Goal: Information Seeking & Learning: Find specific fact

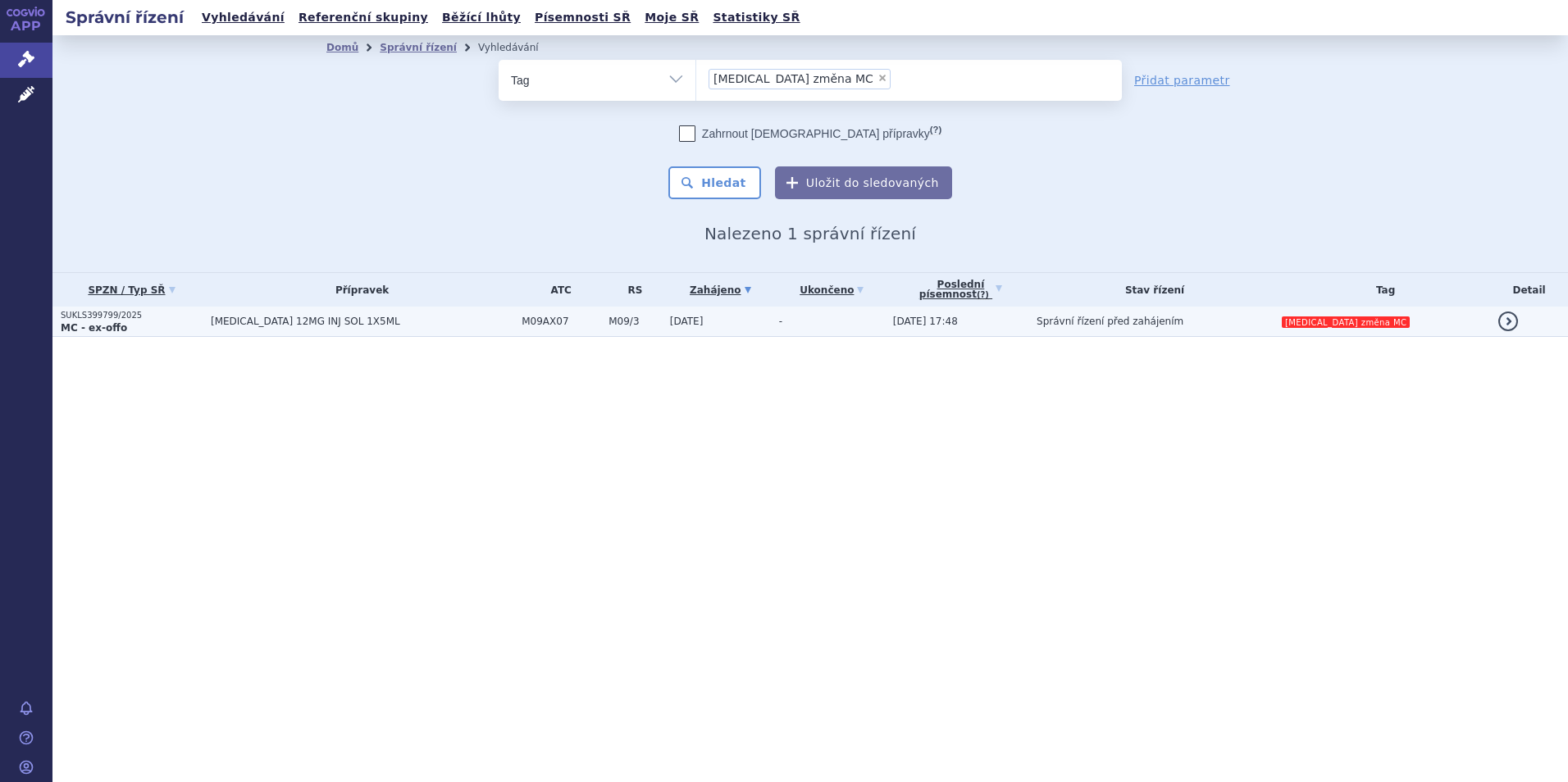
click at [1116, 323] on span "Správní řízení před zahájením" at bounding box center [1110, 321] width 147 height 11
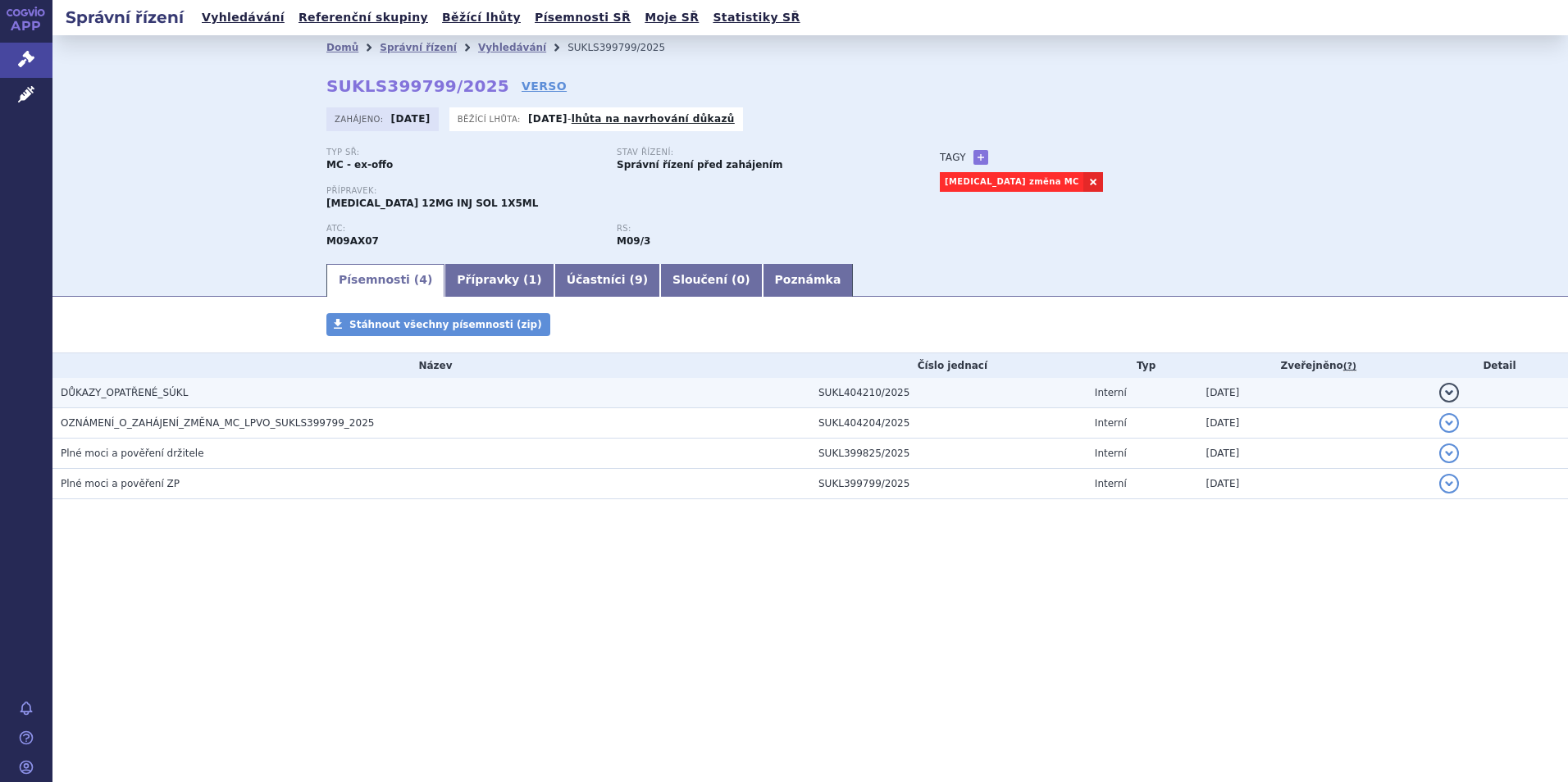
click at [198, 384] on h3 "DŮKAZY_OPATŘENÉ_SÚKL" at bounding box center [434, 392] width 749 height 17
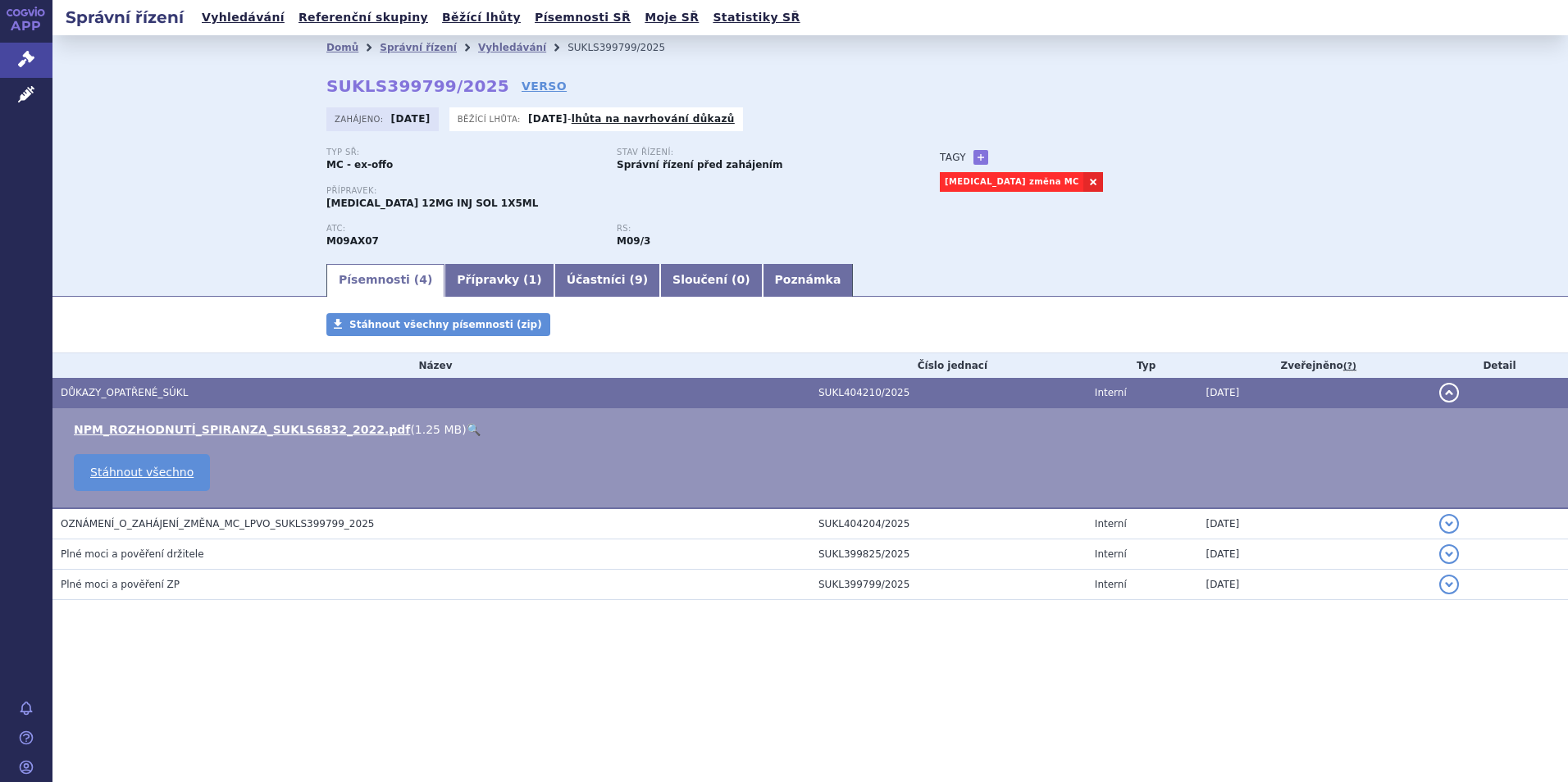
click at [189, 388] on h3 "DŮKAZY_OPATŘENÉ_SÚKL" at bounding box center [434, 392] width 749 height 17
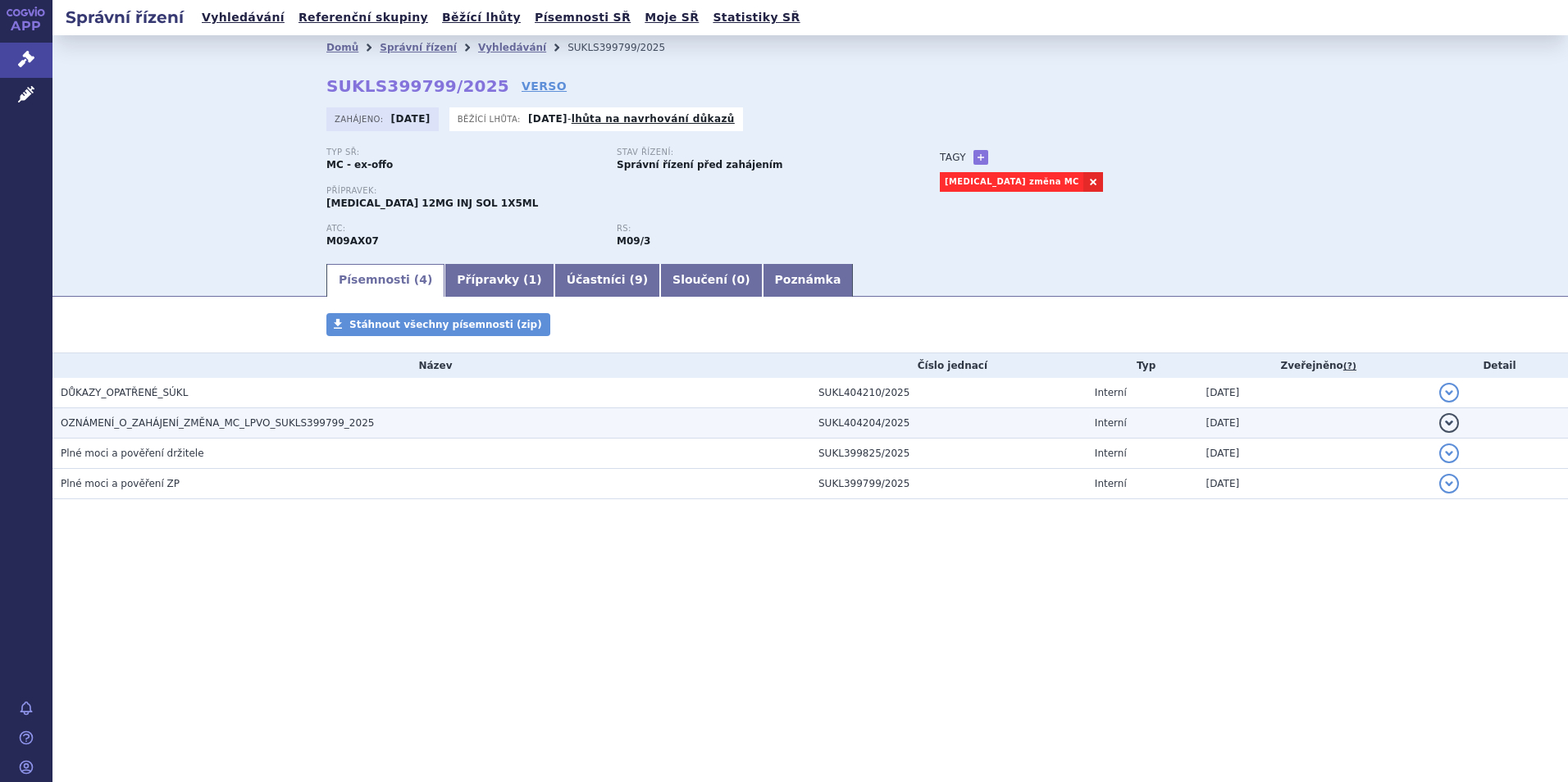
click at [182, 410] on td "OZNÁMENÍ_O_ZAHÁJENÍ_ZMĚNA_MC_LPVO_SUKLS399799_2025" at bounding box center [431, 423] width 758 height 31
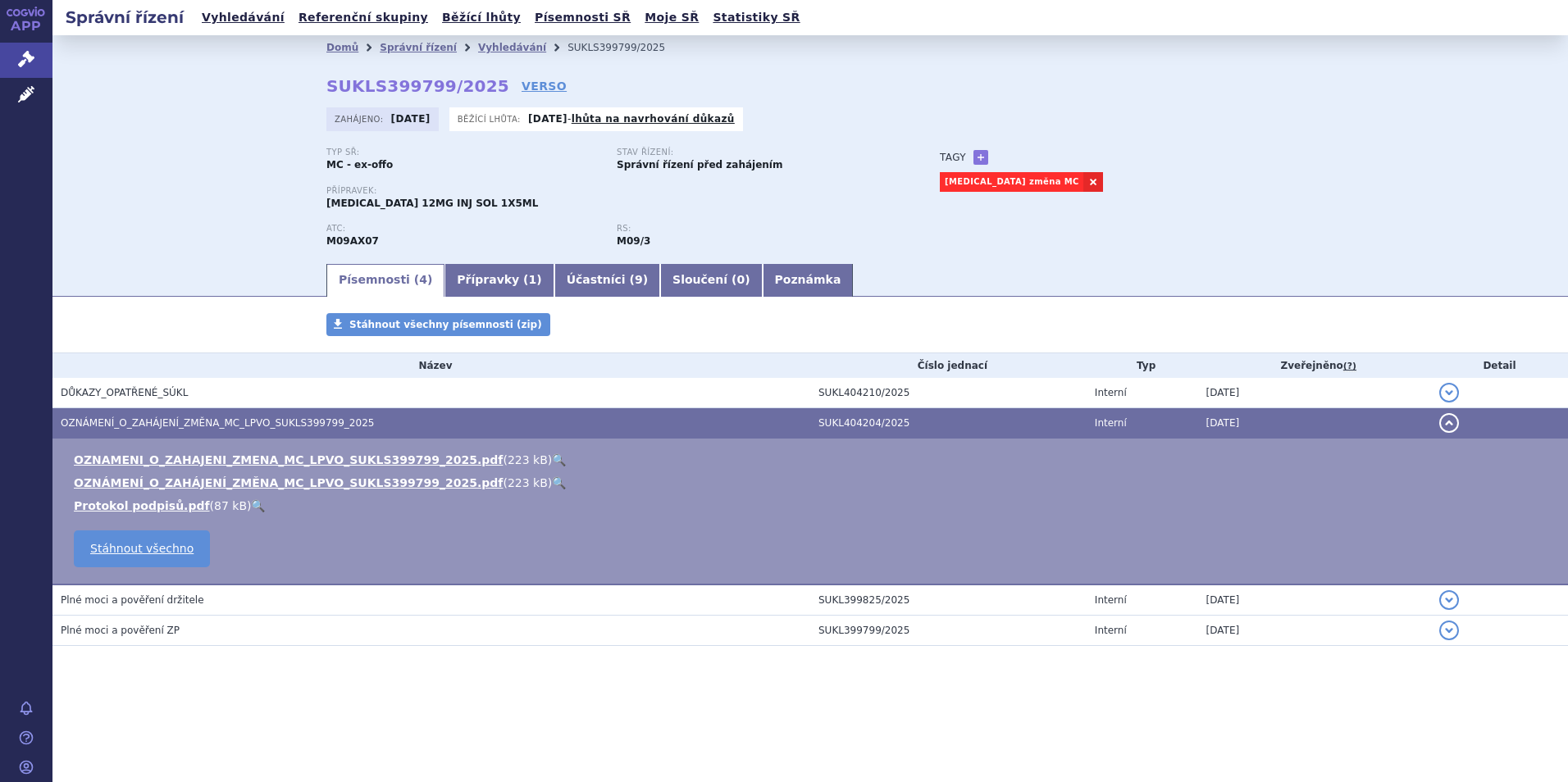
drag, startPoint x: 168, startPoint y: 393, endPoint x: 184, endPoint y: 195, distance: 198.6
click at [167, 392] on span "DŮKAZY_OPATŘENÉ_SÚKL" at bounding box center [124, 392] width 127 height 11
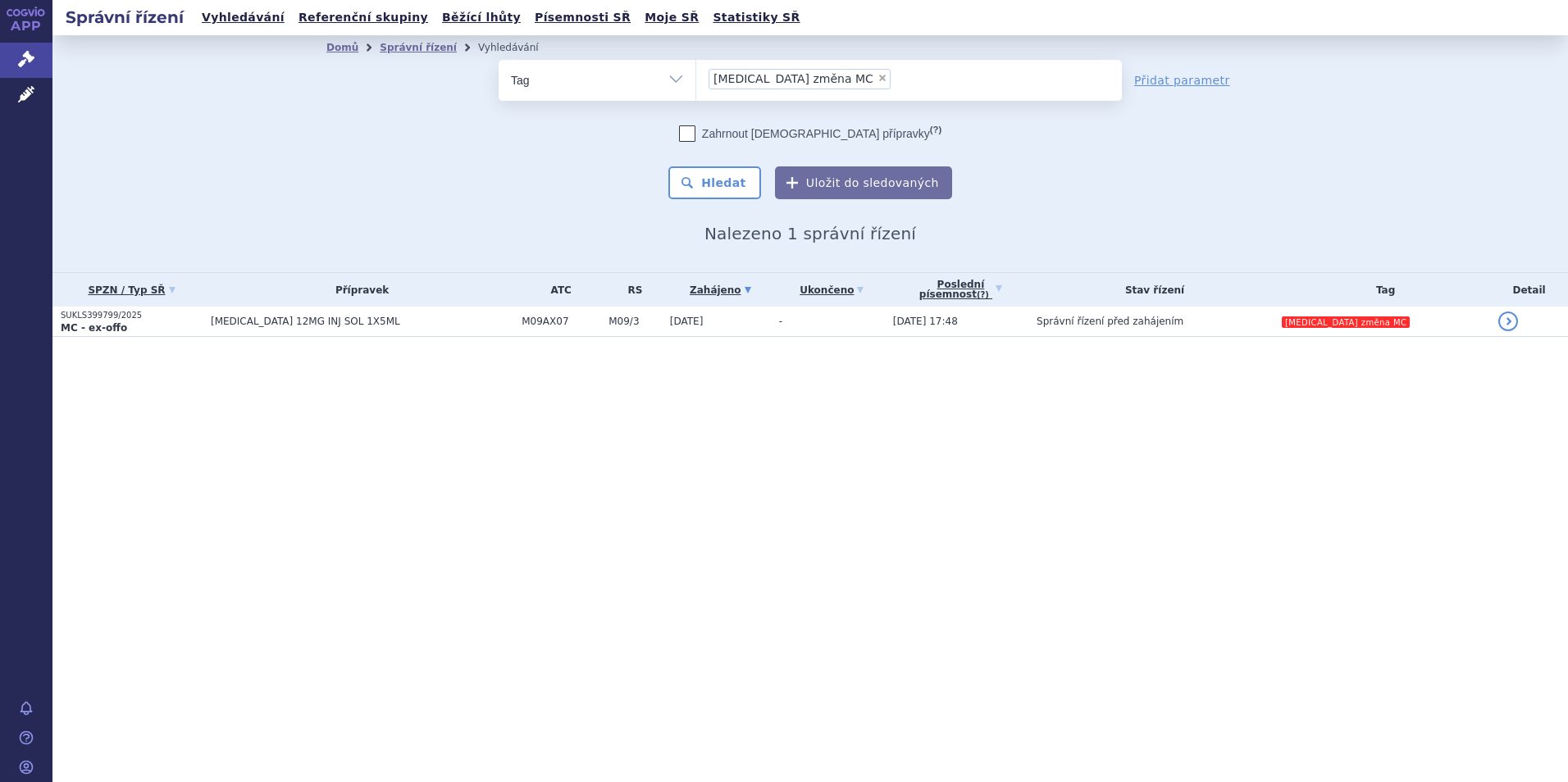
click at [877, 77] on span "×" at bounding box center [881, 77] width 10 height 10
click at [696, 77] on select "[MEDICAL_DATA] změna MC" at bounding box center [696, 79] width 1 height 41
select select
click at [813, 88] on ul at bounding box center [909, 76] width 426 height 34
click at [696, 88] on select at bounding box center [696, 79] width 1 height 41
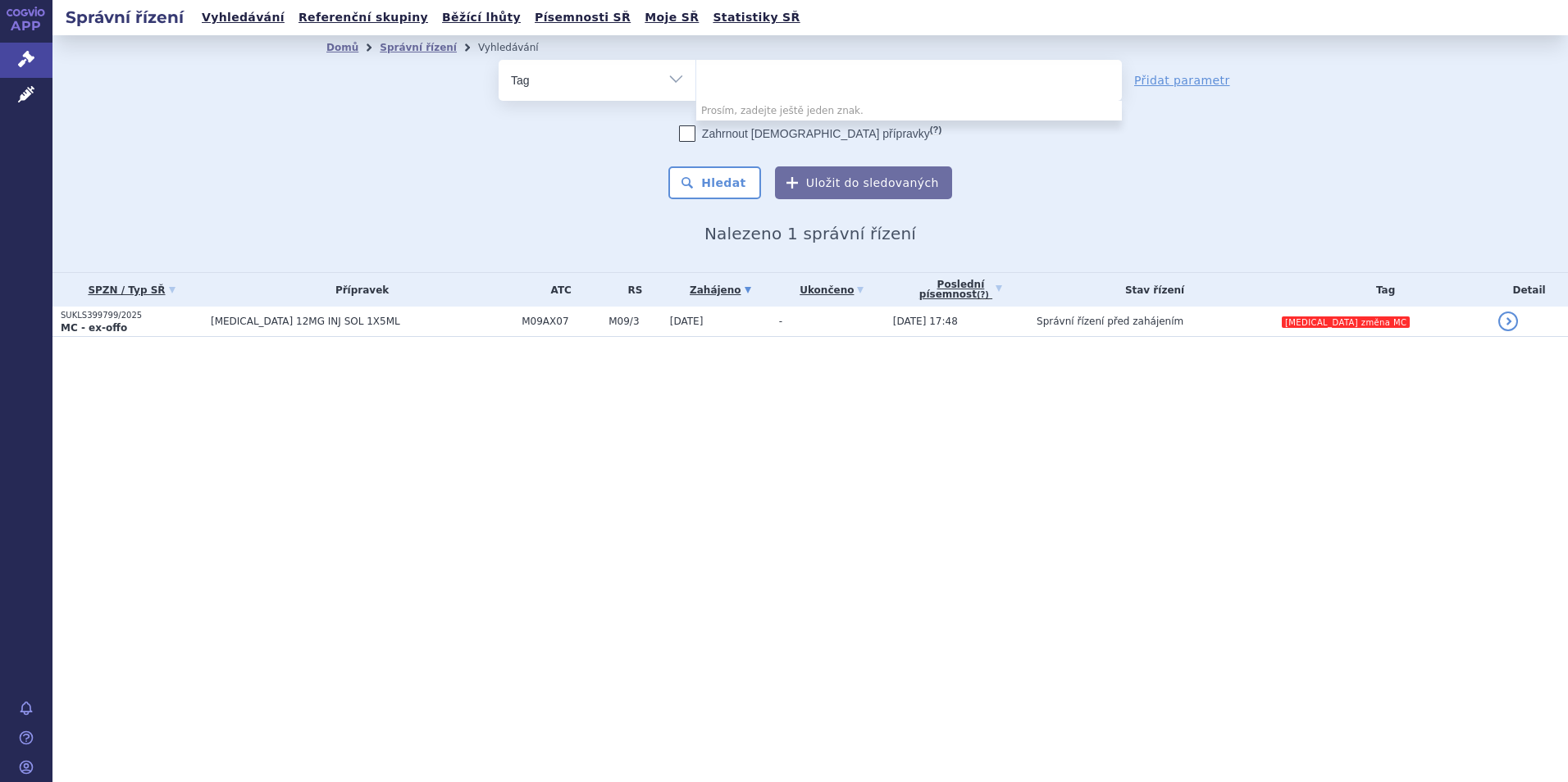
click at [370, 50] on li "Domů" at bounding box center [353, 47] width 53 height 25
click at [387, 50] on link "Správní řízení" at bounding box center [418, 47] width 77 height 11
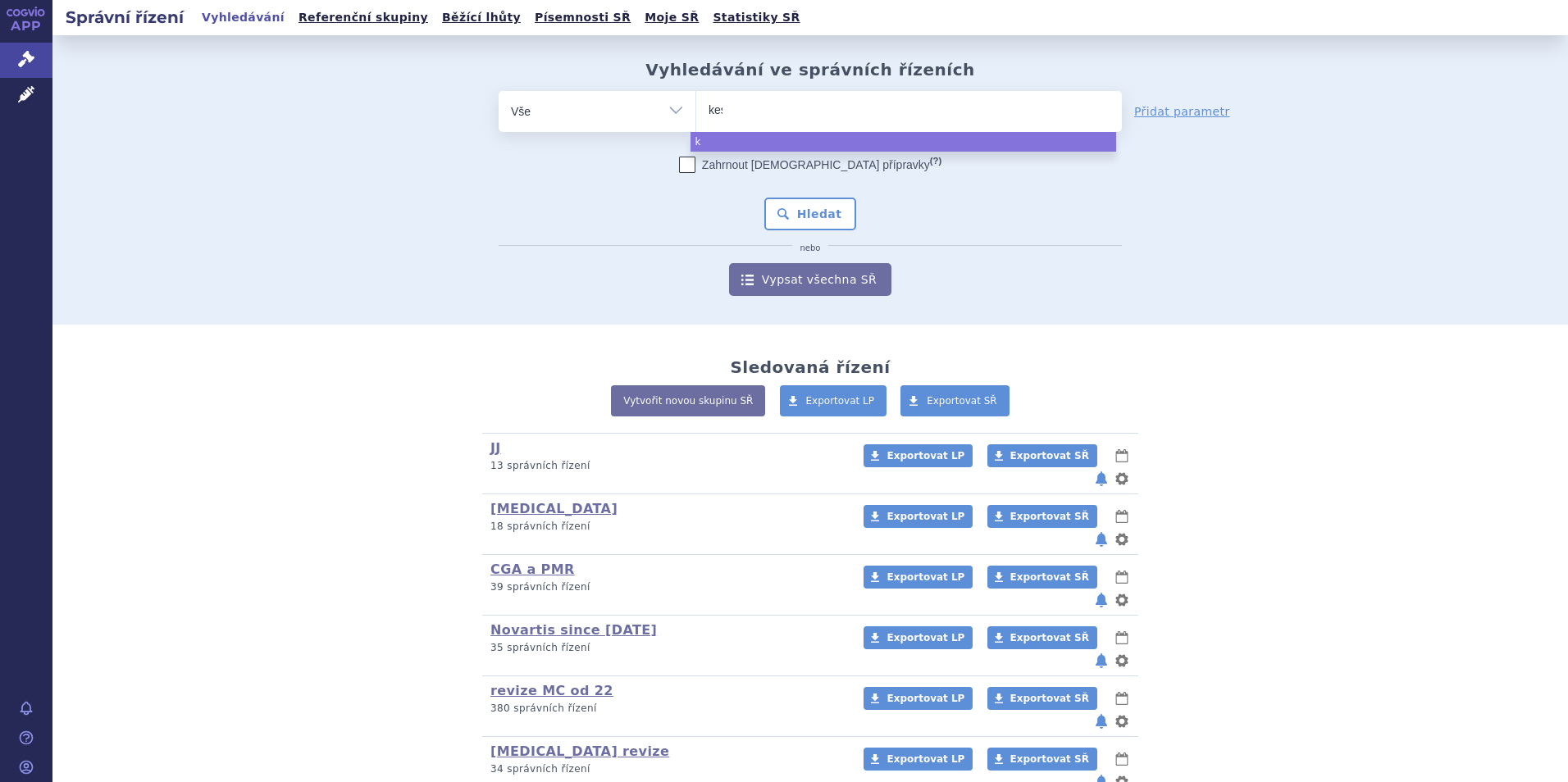
type input "kesi"
type input "kesimt"
type input "kesimtpa"
select select "kesimtpa"
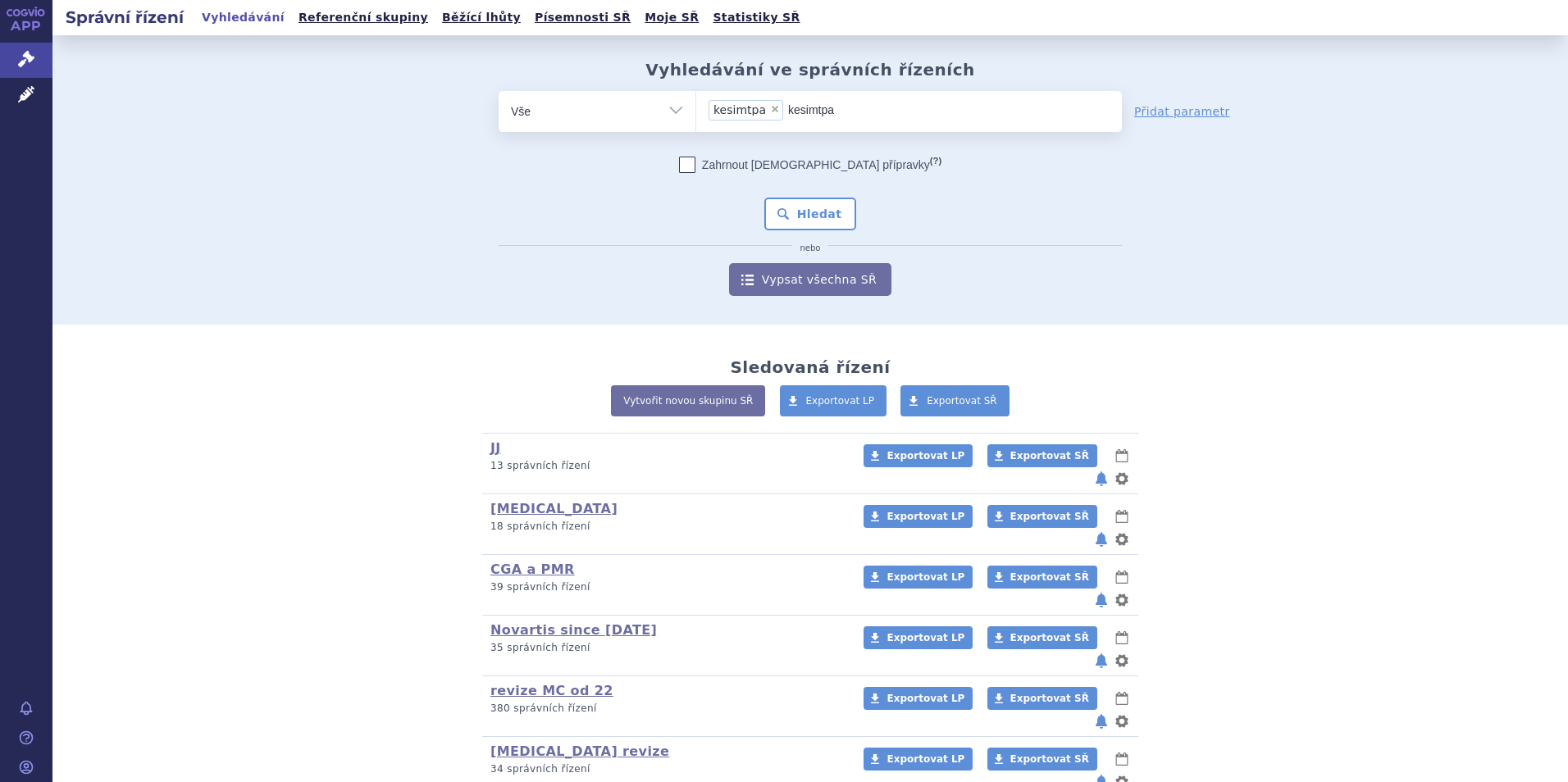
type input "kesimtp"
select select
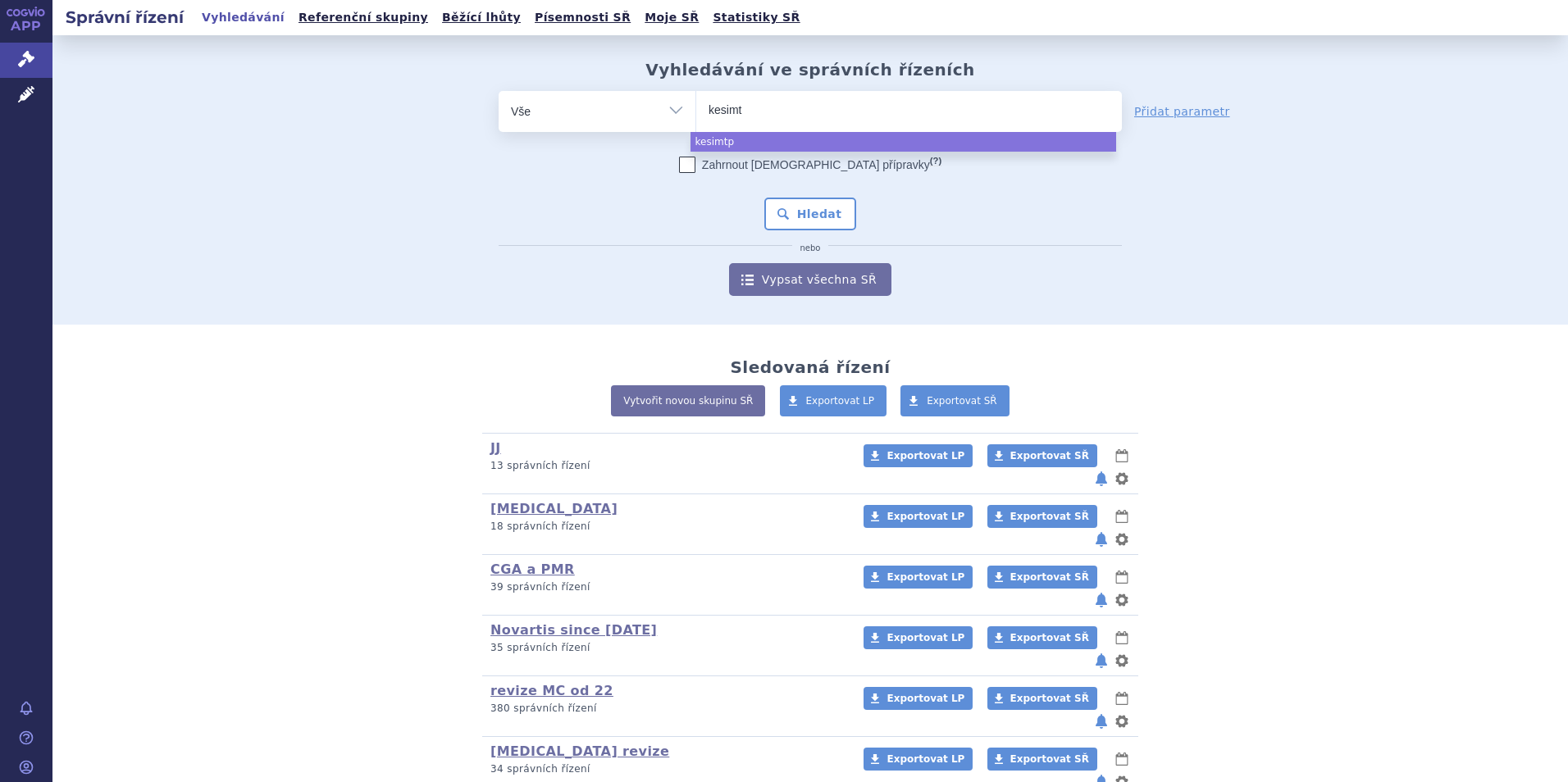
type input "kesim"
type input "kesimpt"
type input "kesimpta"
select select "kesimpta"
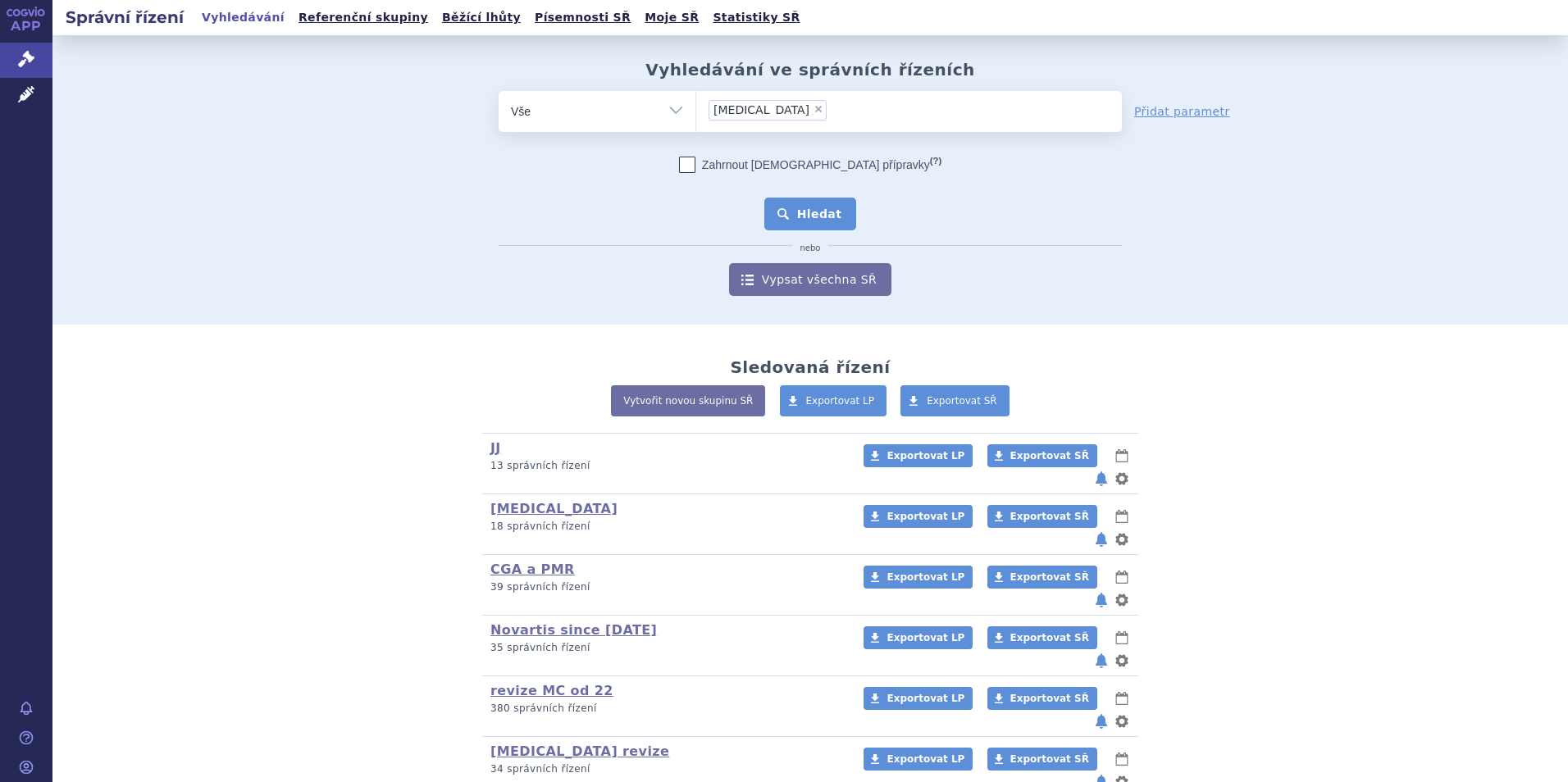
click at [837, 199] on button "Hledat" at bounding box center [810, 214] width 93 height 32
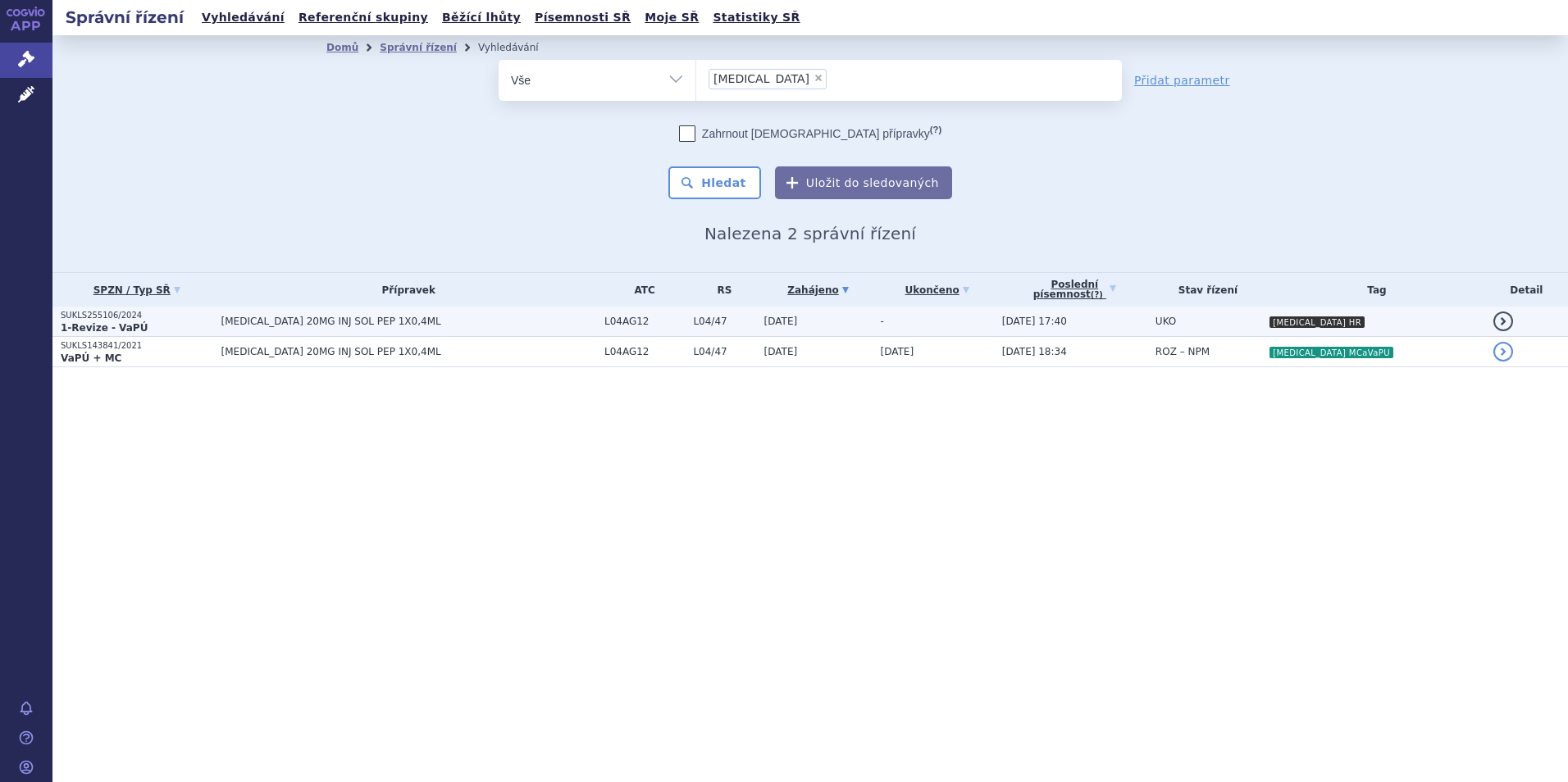
click at [470, 313] on td "[MEDICAL_DATA] 20MG INJ SOL PEP 1X0,4ML" at bounding box center [404, 321] width 383 height 31
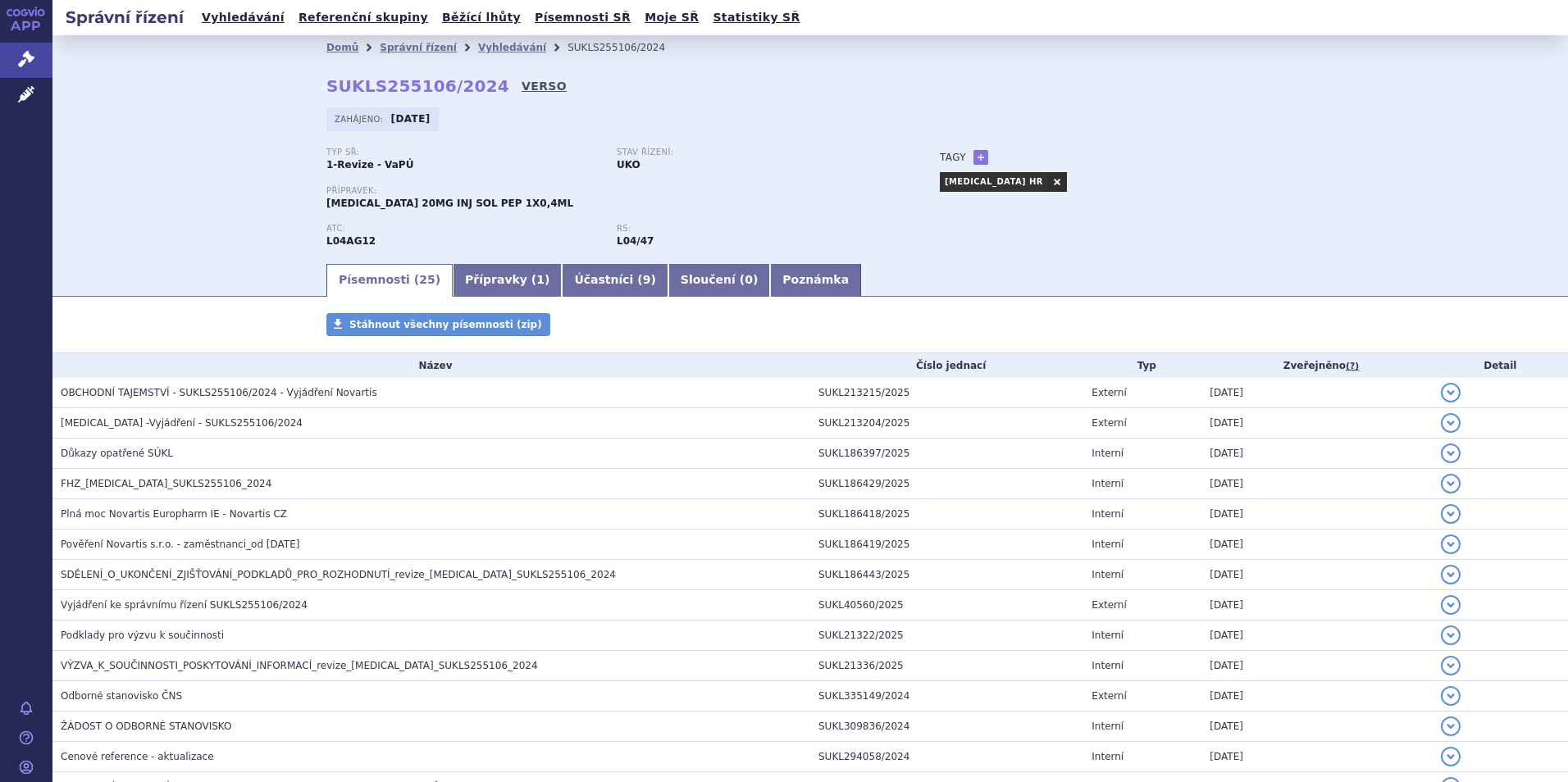
click at [521, 88] on link "VERSO" at bounding box center [543, 86] width 45 height 17
click at [427, 82] on strong "SUKLS255106/2024" at bounding box center [418, 86] width 183 height 19
copy h2 "SUKLS255106/2024"
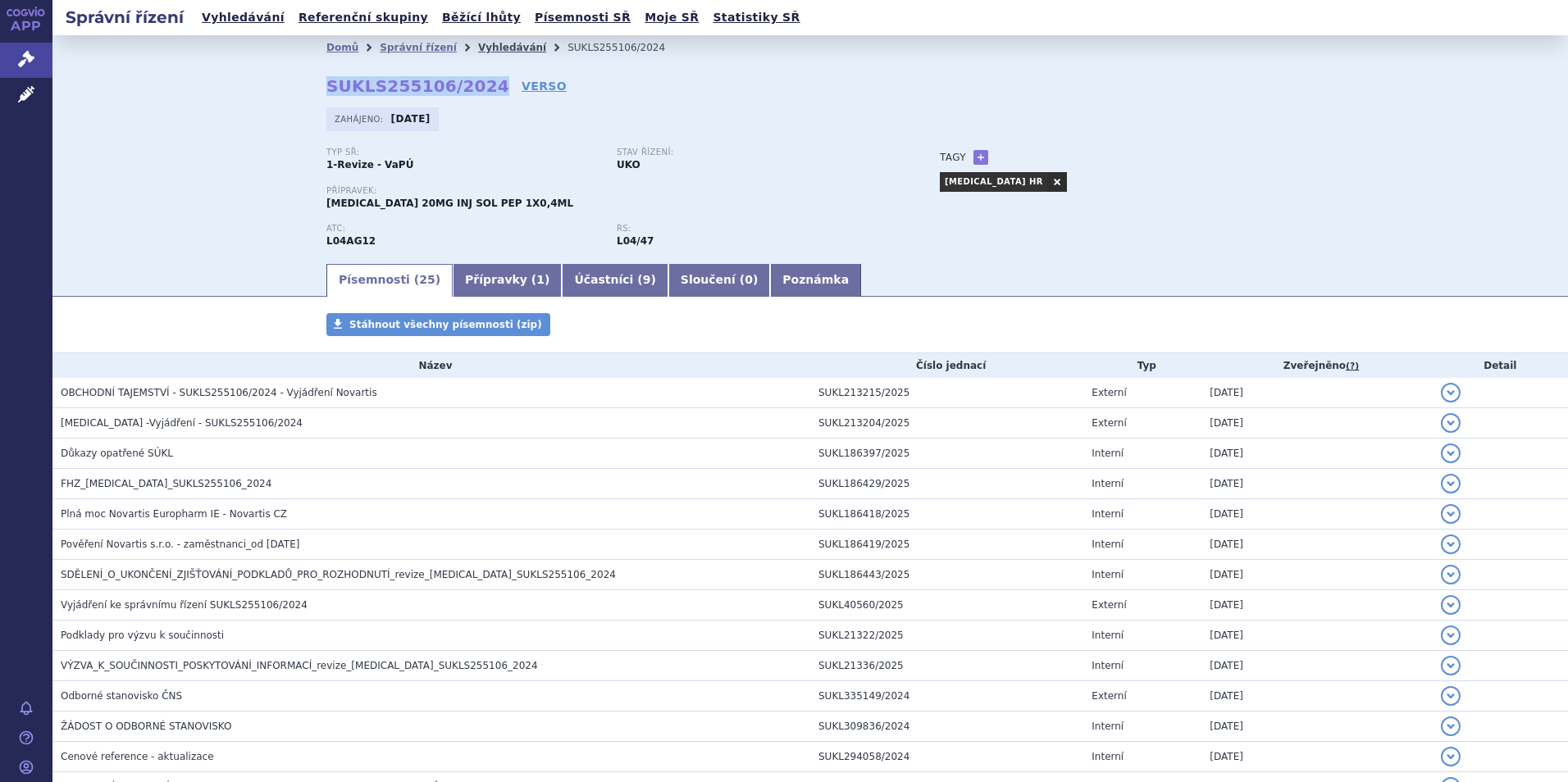
click at [485, 45] on link "Vyhledávání" at bounding box center [512, 47] width 68 height 11
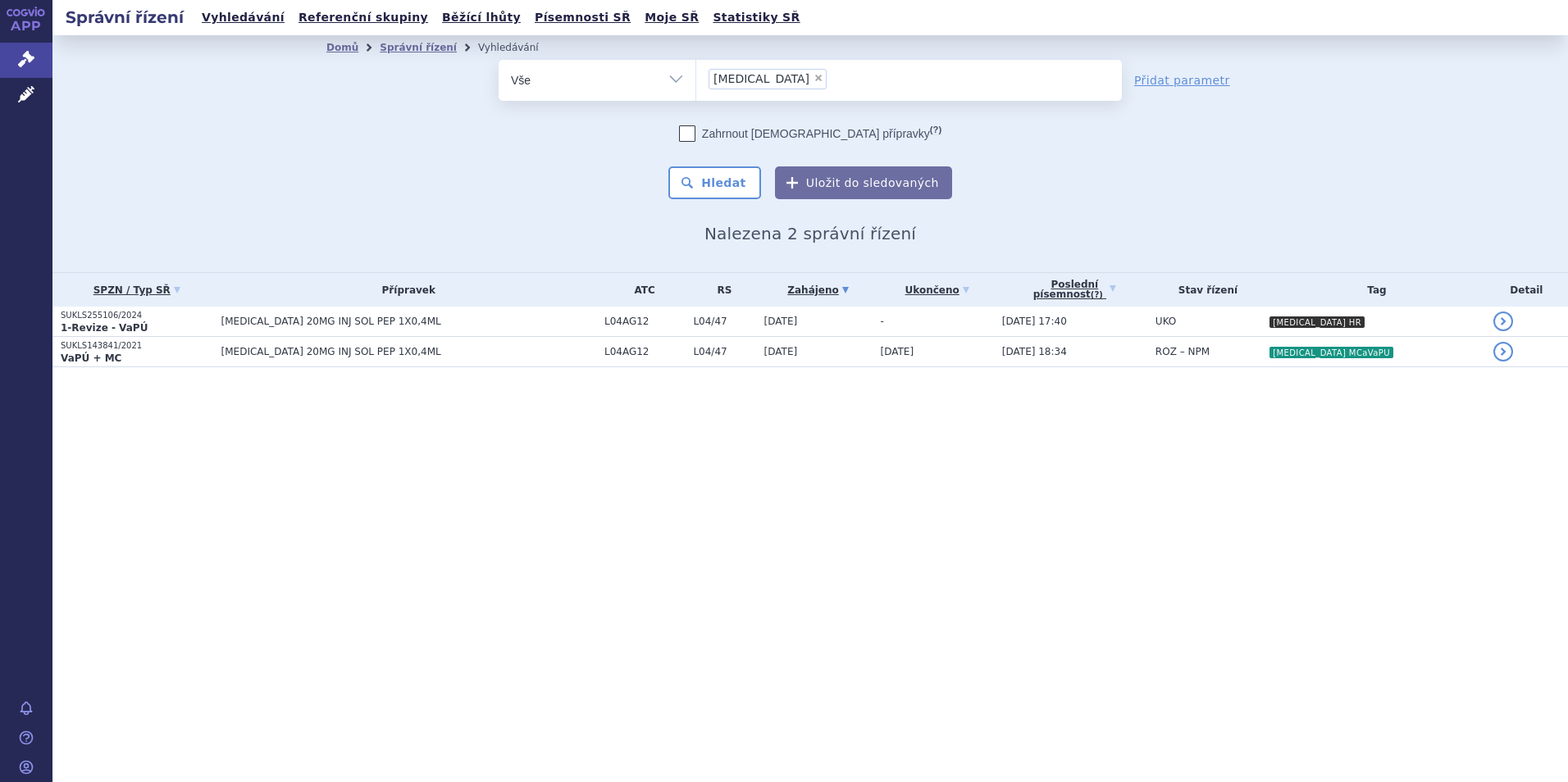
click at [848, 85] on ul "× [MEDICAL_DATA]" at bounding box center [909, 77] width 426 height 36
click at [696, 85] on select "[MEDICAL_DATA]" at bounding box center [696, 79] width 1 height 41
click at [813, 78] on span "×" at bounding box center [817, 77] width 10 height 10
click at [696, 78] on select "[MEDICAL_DATA]" at bounding box center [696, 79] width 1 height 41
select select
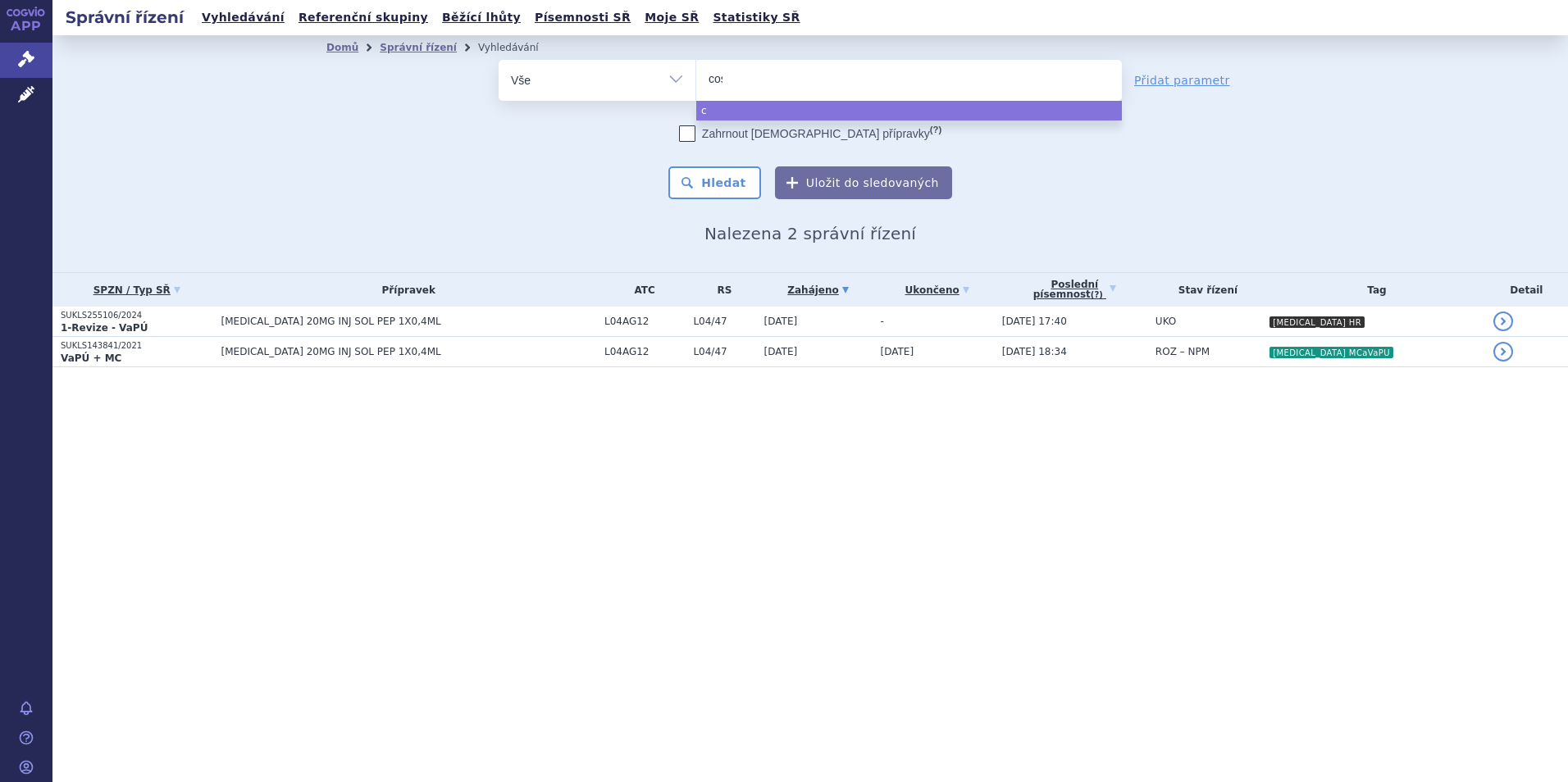
type input "cose"
type input "cosenty"
type input "[MEDICAL_DATA]"
select select "[MEDICAL_DATA]"
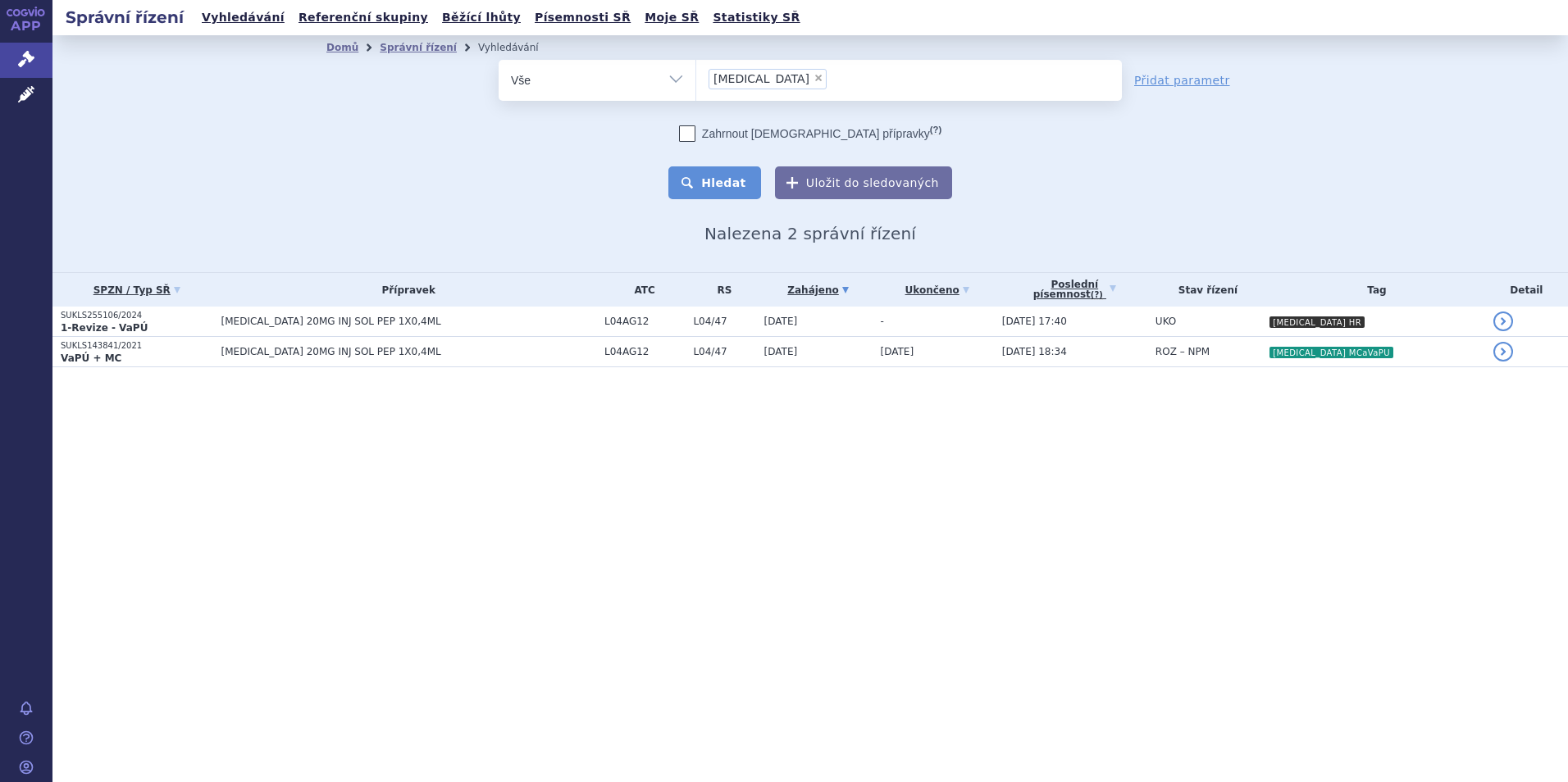
click at [755, 175] on button "Hledat" at bounding box center [715, 182] width 93 height 32
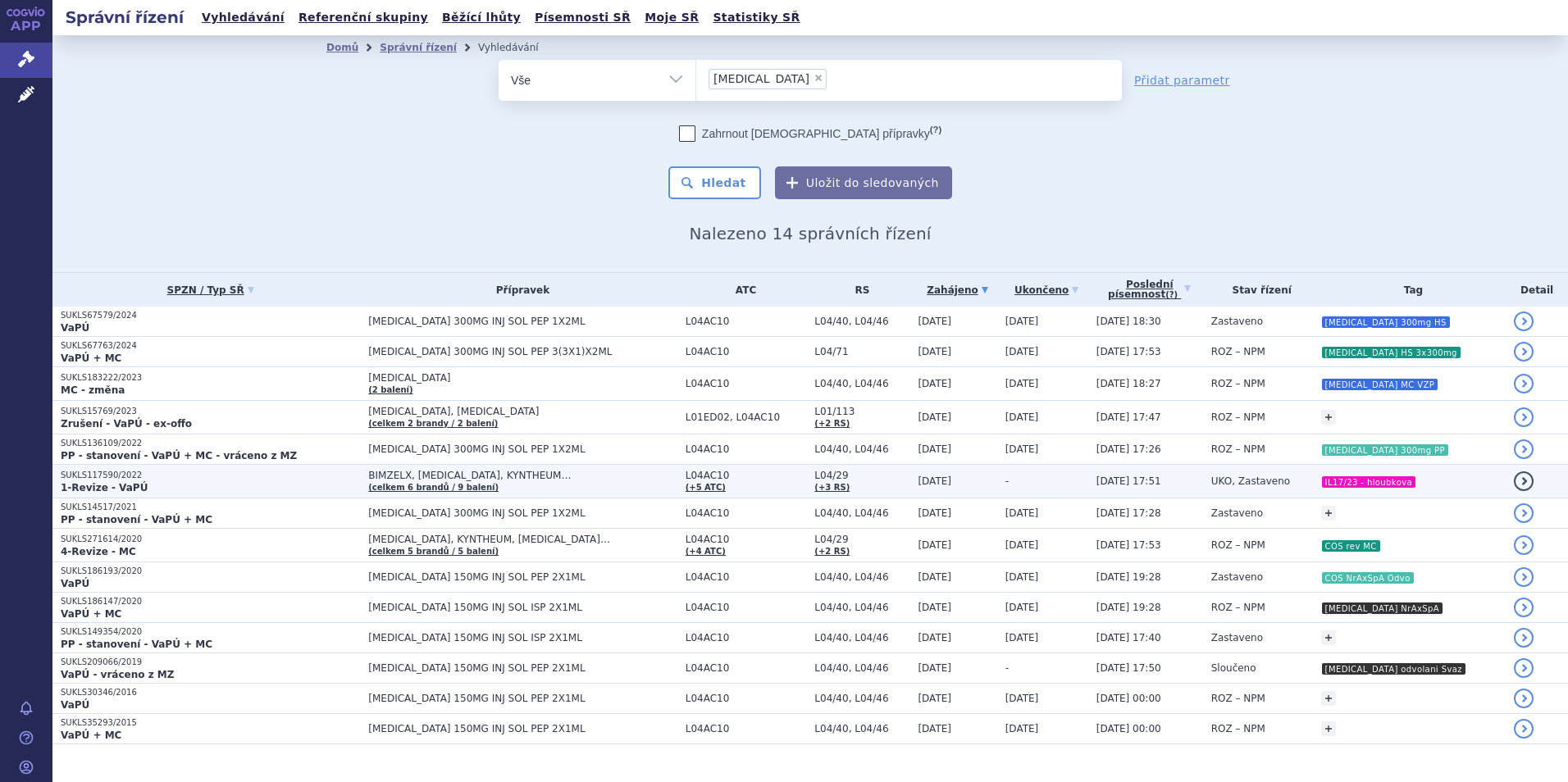
scroll to position [28, 0]
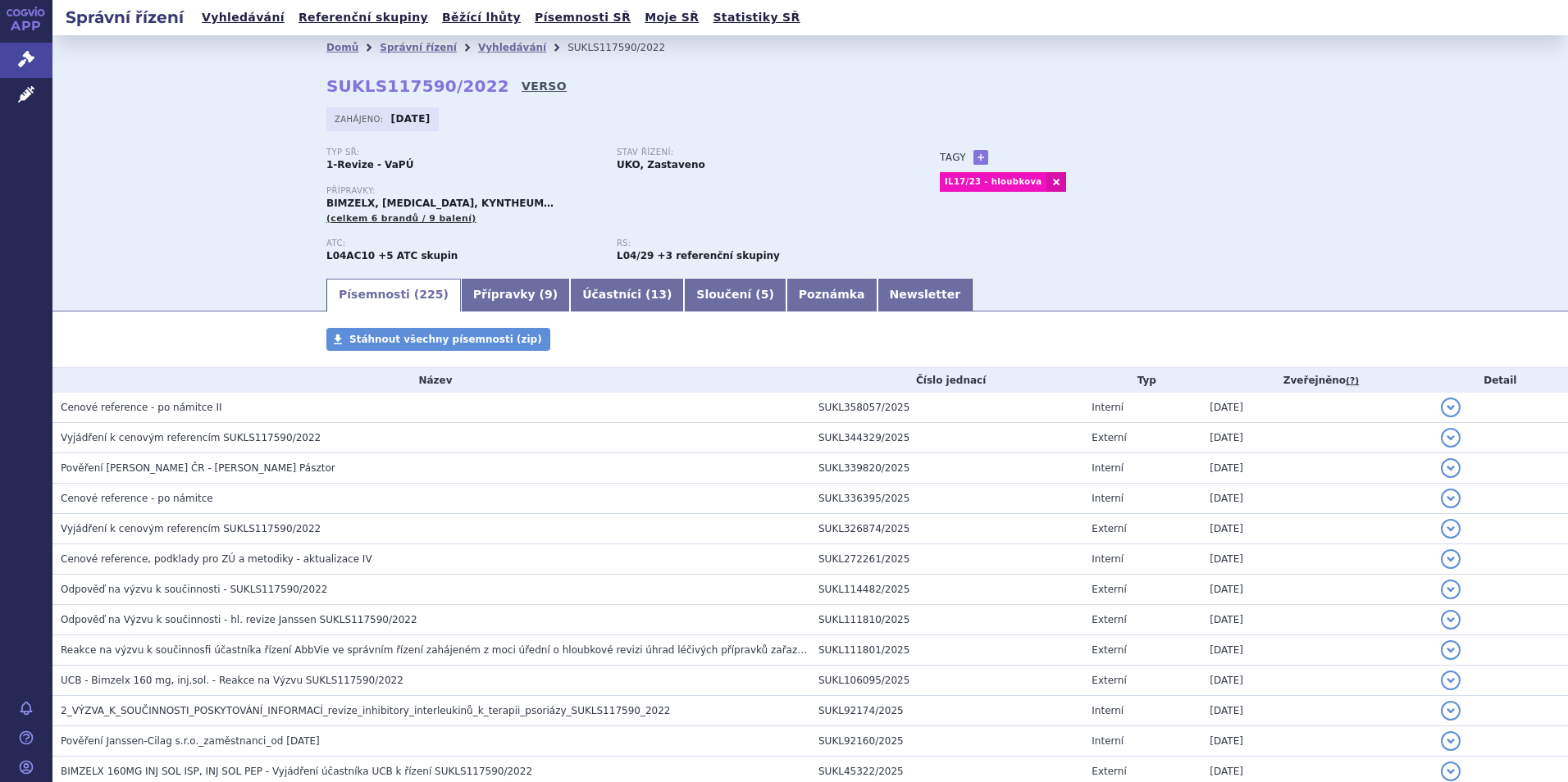
click at [521, 86] on link "VERSO" at bounding box center [543, 86] width 45 height 17
